Goal: Find specific page/section: Find specific page/section

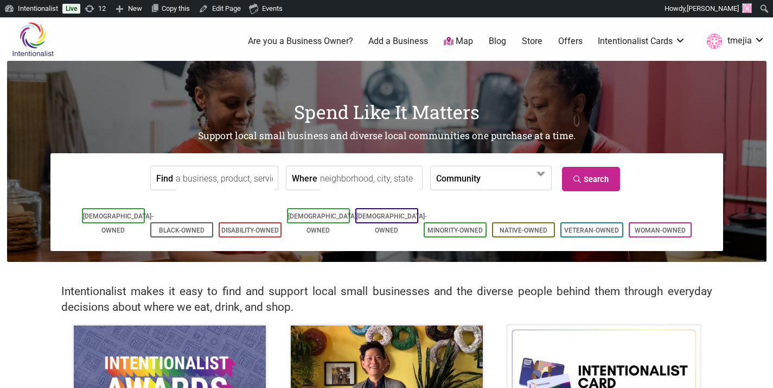
click at [257, 184] on input "Find" at bounding box center [225, 178] width 99 height 24
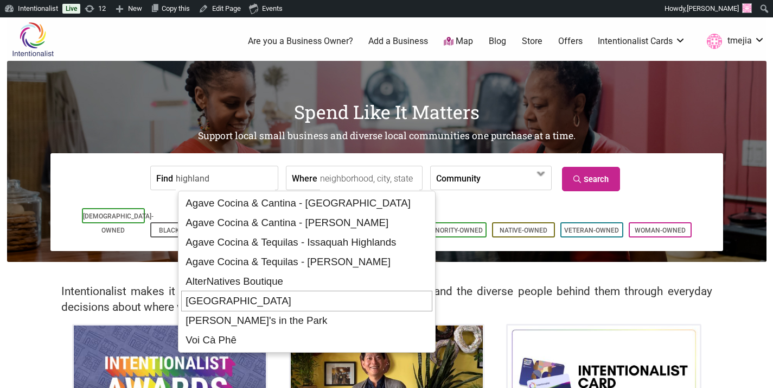
click at [315, 305] on div "Highland Park Corner Store" at bounding box center [306, 300] width 251 height 21
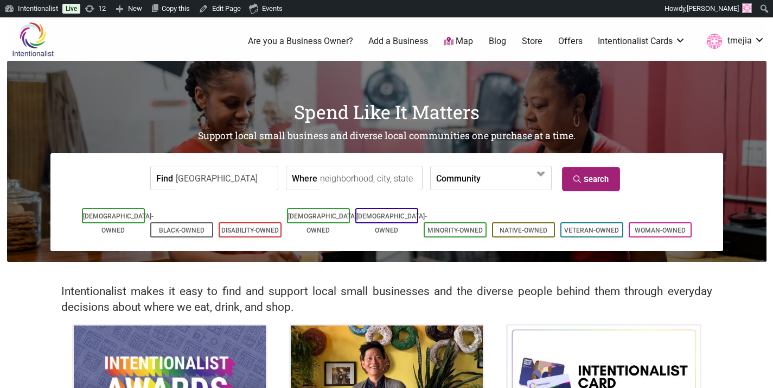
type input "Highland Park Corner Store"
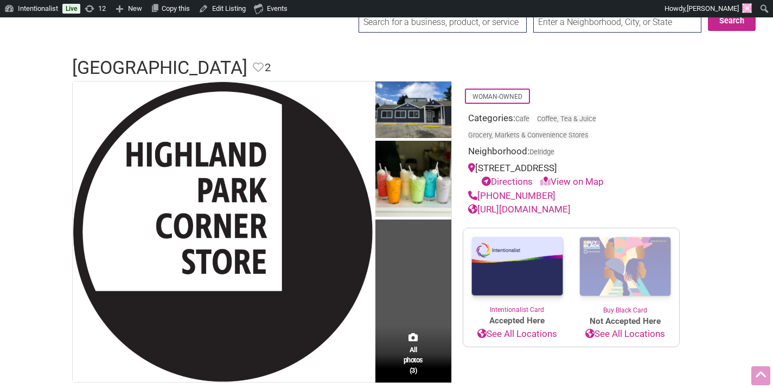
scroll to position [39, 0]
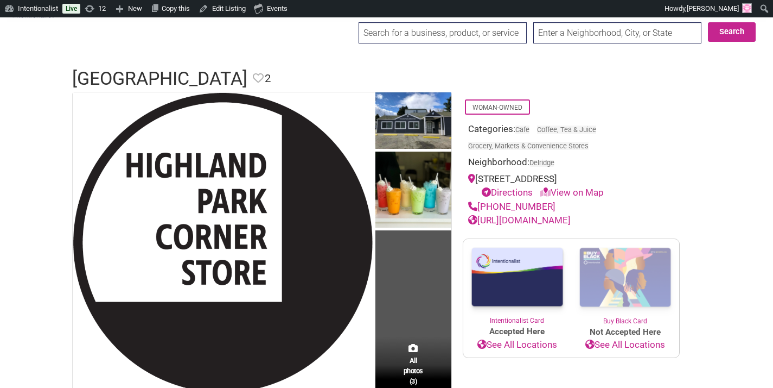
click at [447, 34] on input "search" at bounding box center [443, 32] width 168 height 21
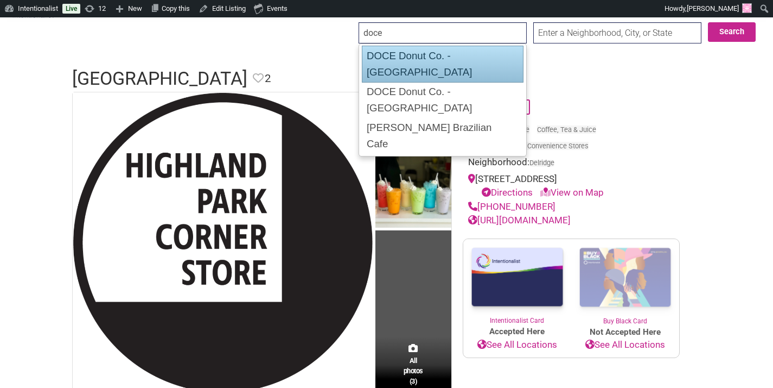
click at [415, 61] on div "DOCE Donut Co. - [GEOGRAPHIC_DATA]" at bounding box center [443, 64] width 162 height 37
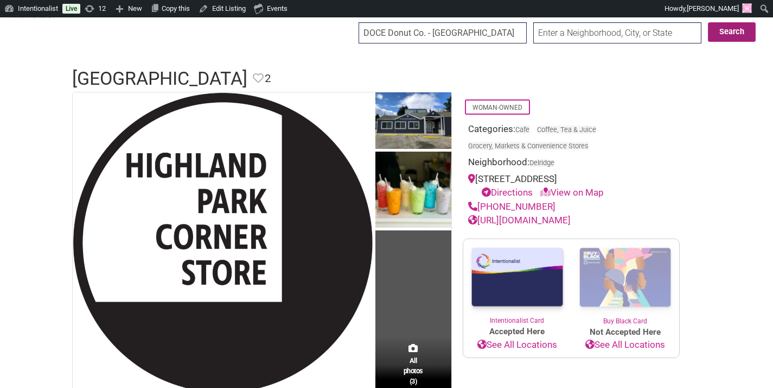
type input "DOCE Donut Co. - [GEOGRAPHIC_DATA]"
click at [738, 33] on button "Search" at bounding box center [732, 32] width 48 height 20
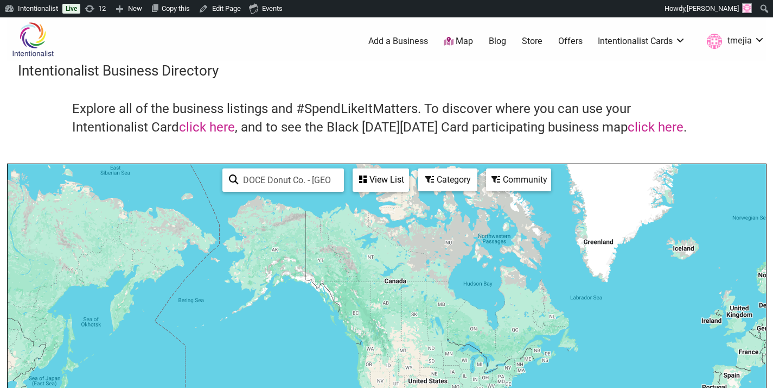
click at [389, 185] on div "View List" at bounding box center [381, 179] width 54 height 21
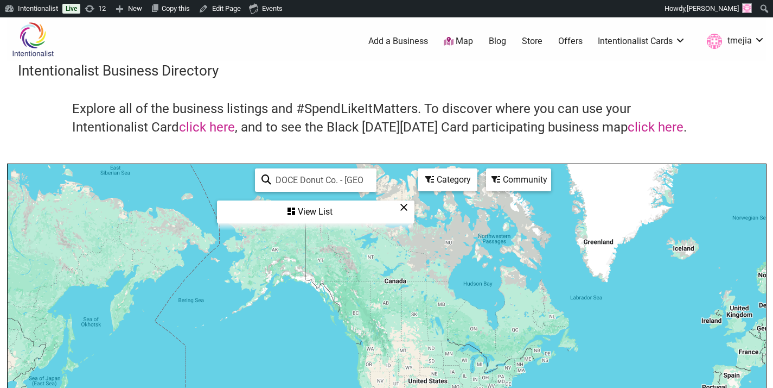
click at [317, 217] on div "View List" at bounding box center [315, 211] width 195 height 21
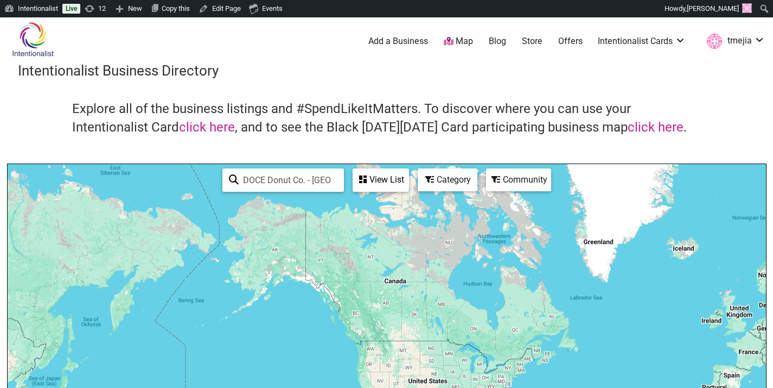
click at [26, 52] on img at bounding box center [33, 39] width 52 height 35
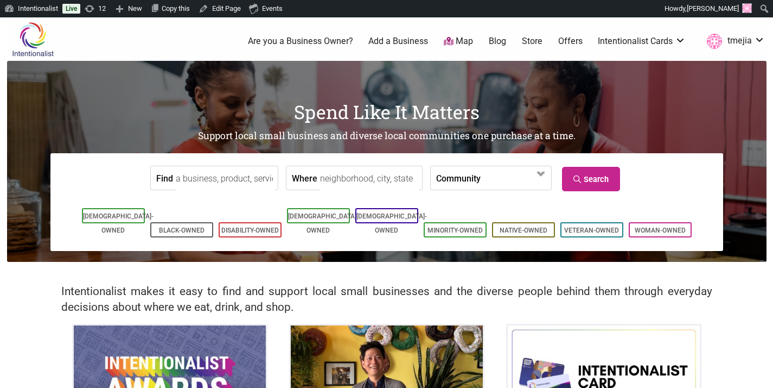
drag, startPoint x: 209, startPoint y: 182, endPoint x: 217, endPoint y: 187, distance: 9.0
click at [209, 182] on input "Find" at bounding box center [225, 178] width 99 height 24
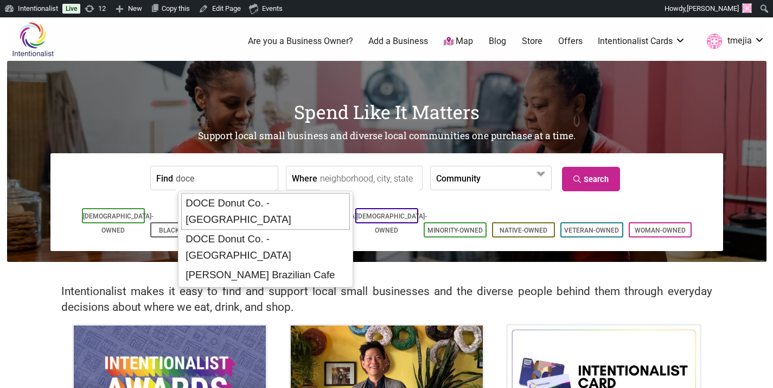
click at [226, 200] on div "DOCE Donut Co. - [GEOGRAPHIC_DATA]" at bounding box center [265, 211] width 169 height 37
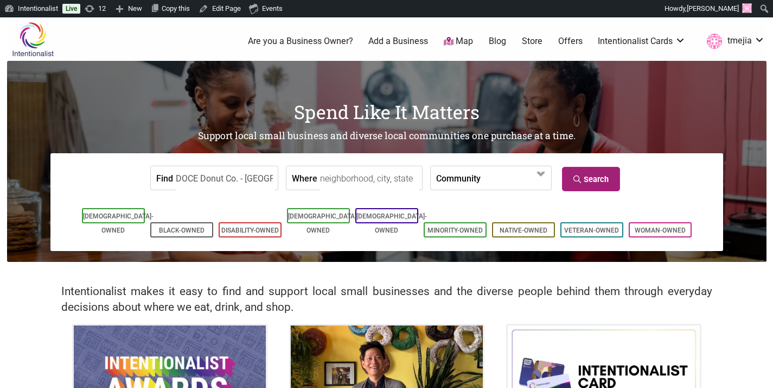
type input "DOCE Donut Co. - [GEOGRAPHIC_DATA]"
click at [585, 175] on link "Search" at bounding box center [591, 179] width 58 height 24
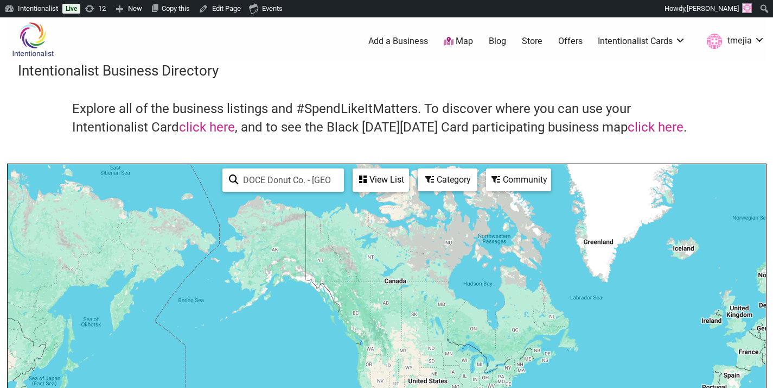
click at [32, 50] on img at bounding box center [33, 39] width 52 height 35
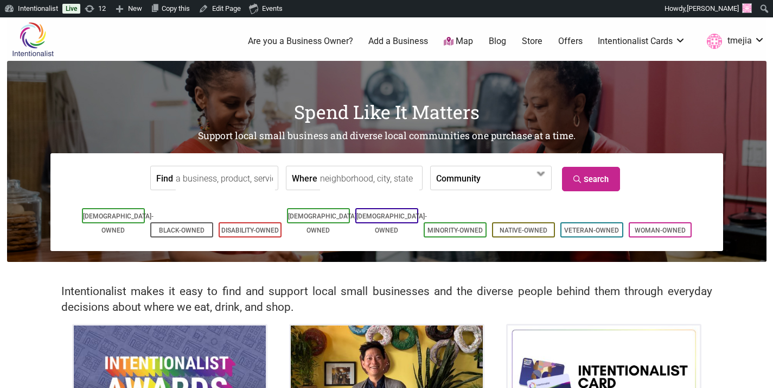
click at [215, 174] on input "Find" at bounding box center [225, 178] width 99 height 24
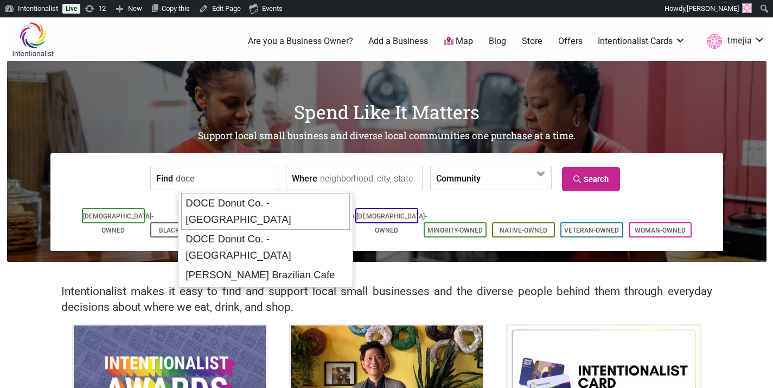
click at [270, 211] on div "DOCE Donut Co. - [GEOGRAPHIC_DATA]" at bounding box center [265, 211] width 169 height 37
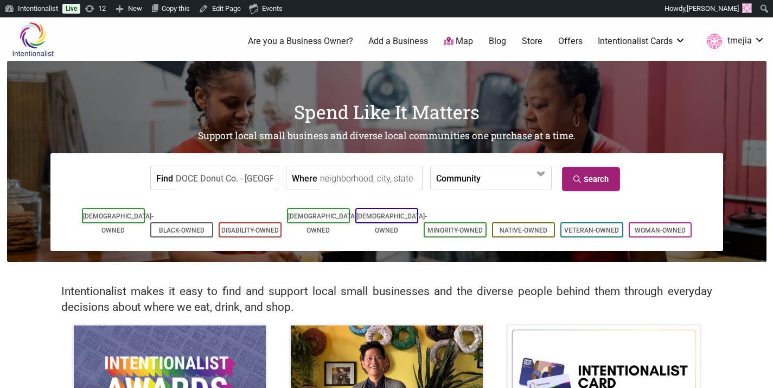
type input "DOCE Donut Co. - [GEOGRAPHIC_DATA]"
click at [582, 177] on link "Search" at bounding box center [591, 179] width 58 height 24
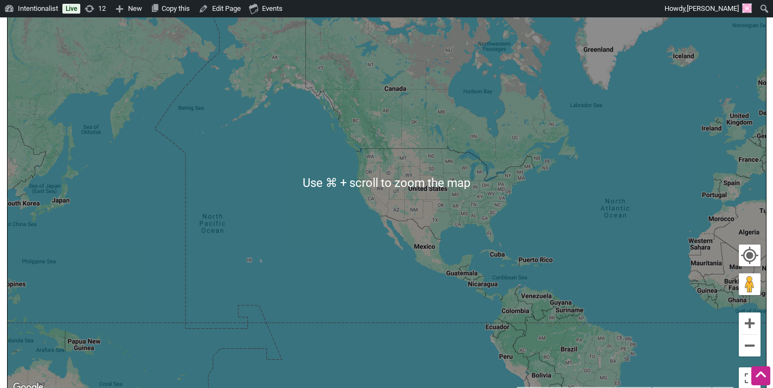
scroll to position [132, 0]
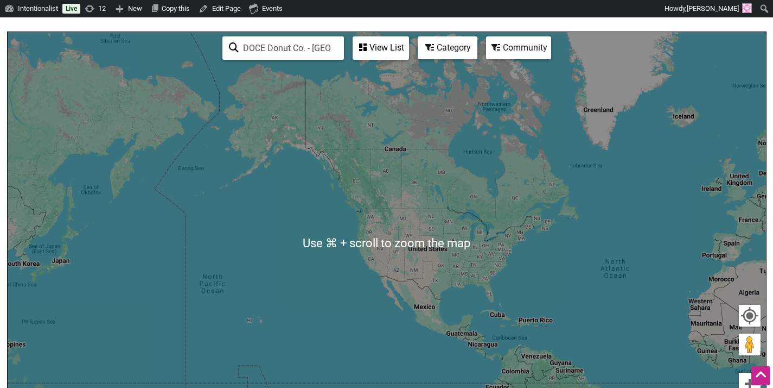
click at [386, 49] on div "View List" at bounding box center [381, 47] width 54 height 21
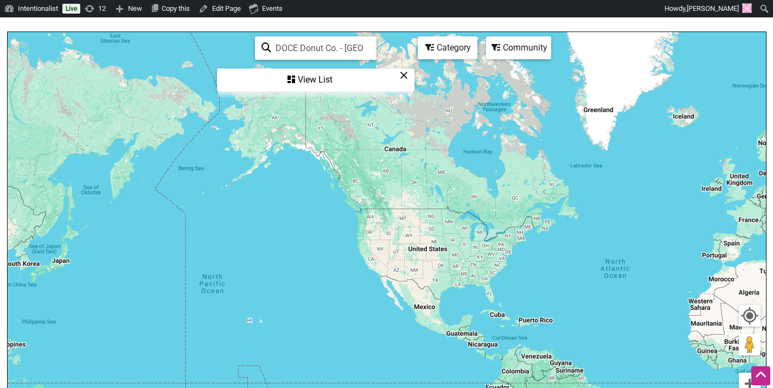
click at [320, 83] on div "View List" at bounding box center [315, 79] width 195 height 21
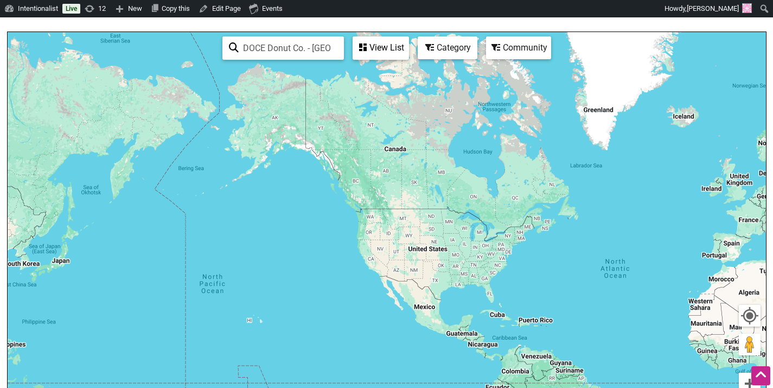
click at [388, 43] on div "View List" at bounding box center [381, 47] width 54 height 21
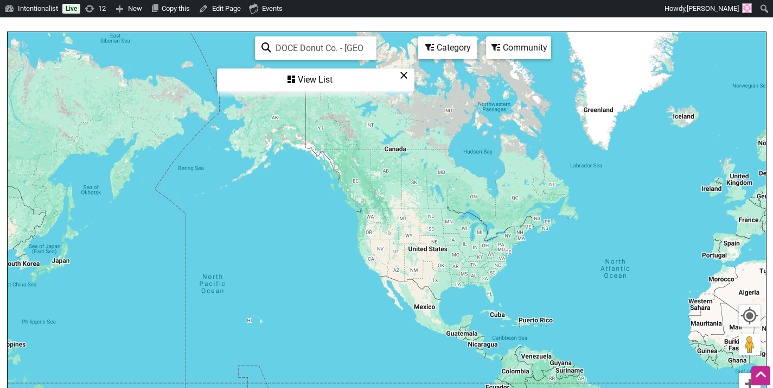
click at [327, 81] on div "View List" at bounding box center [315, 79] width 195 height 21
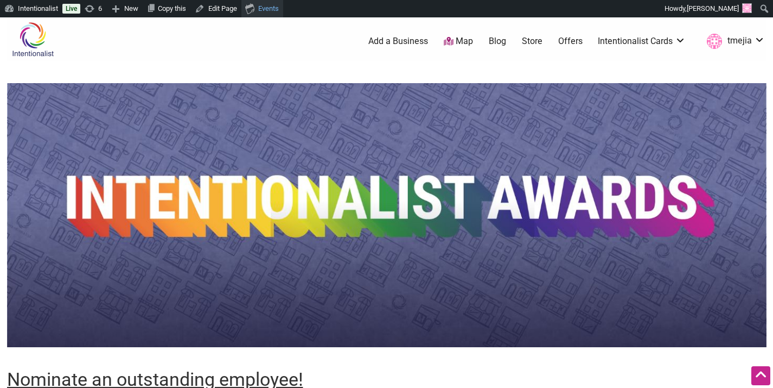
scroll to position [106, 0]
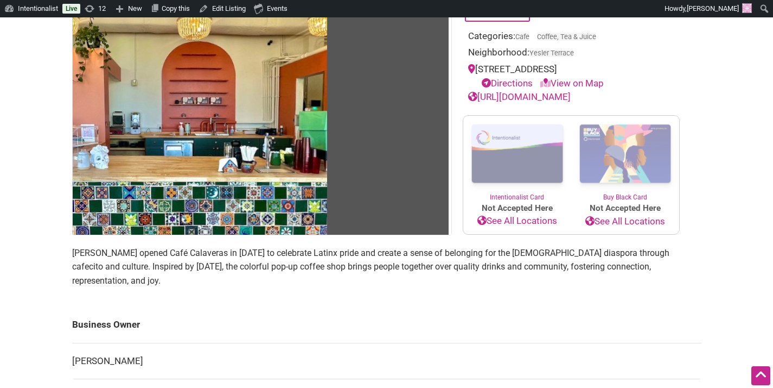
scroll to position [261, 0]
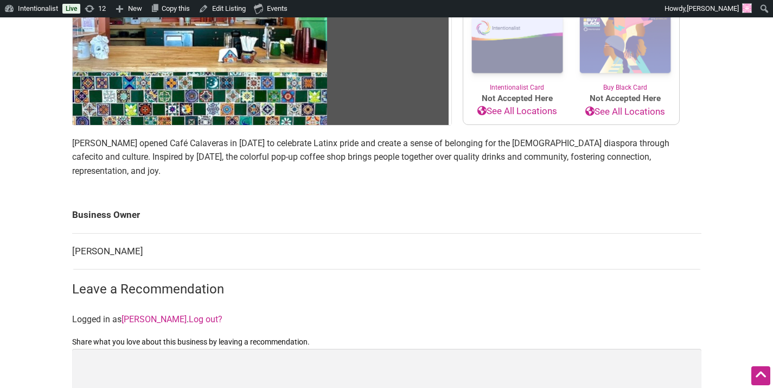
drag, startPoint x: 132, startPoint y: 250, endPoint x: 73, endPoint y: 252, distance: 59.8
click at [73, 252] on td "[PERSON_NAME]" at bounding box center [387, 251] width 630 height 36
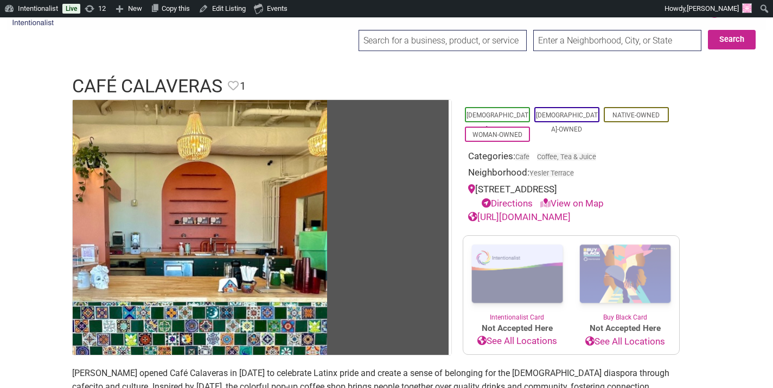
scroll to position [0, 0]
